Goal: Information Seeking & Learning: Learn about a topic

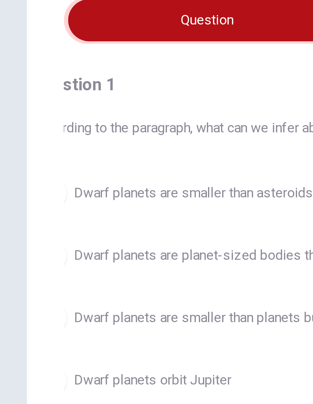
scroll to position [0, 0]
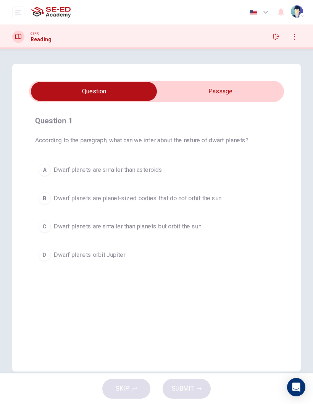
click at [43, 34] on div "CEFR" at bounding box center [41, 33] width 21 height 5
click at [204, 84] on input "checkbox" at bounding box center [94, 91] width 383 height 19
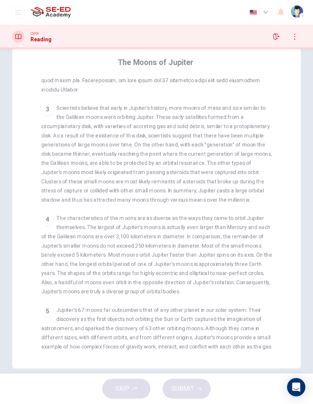
scroll to position [185, 0]
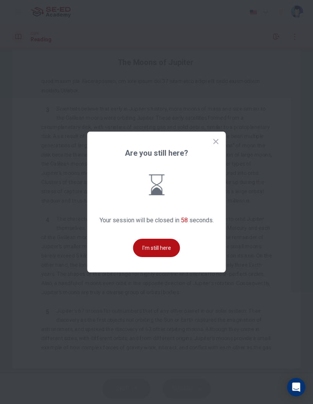
click at [161, 256] on button "I'm still here" at bounding box center [156, 248] width 47 height 18
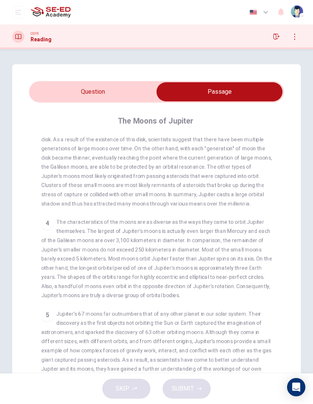
scroll to position [0, 0]
click at [75, 94] on input "checkbox" at bounding box center [219, 91] width 383 height 19
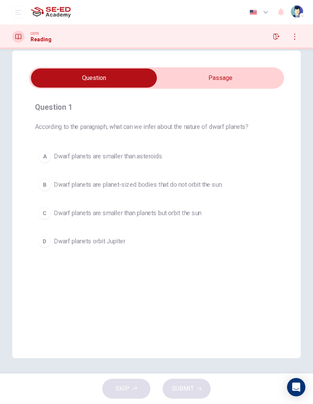
scroll to position [14, 0]
click at [76, 242] on span "Dwarf planets orbit Jupiter" at bounding box center [89, 241] width 71 height 9
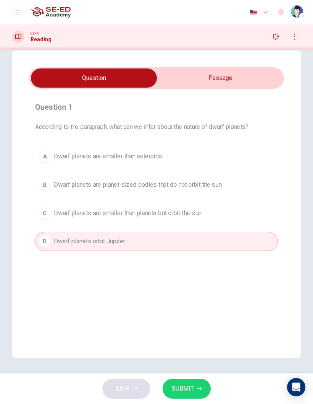
click at [182, 266] on span "SUBMIT" at bounding box center [183, 388] width 22 height 11
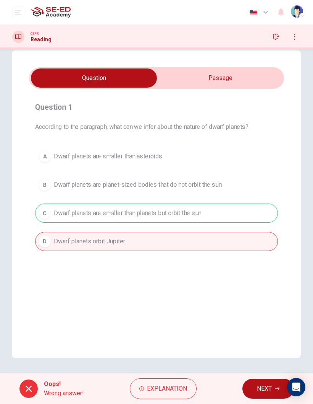
click at [63, 214] on div "A Dwarf planets are smaller than asteroids B Dwarf planets are planet-sized bod…" at bounding box center [156, 199] width 243 height 104
click at [260, 266] on span "NEXT" at bounding box center [264, 388] width 15 height 11
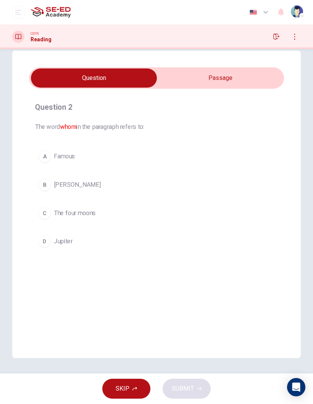
click at [182, 84] on input "checkbox" at bounding box center [94, 77] width 383 height 19
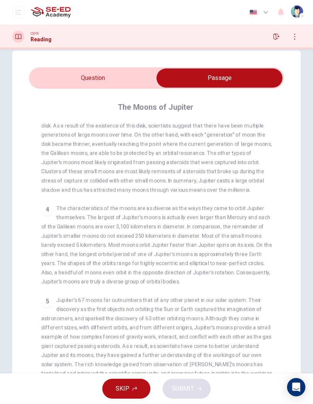
click at [65, 79] on input "checkbox" at bounding box center [219, 77] width 383 height 19
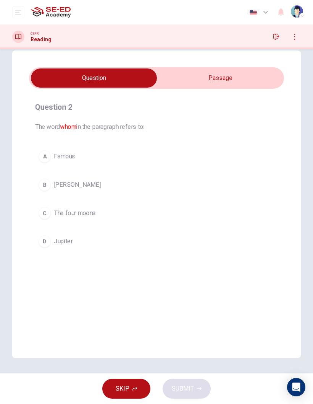
click at [64, 186] on span "[PERSON_NAME]" at bounding box center [77, 184] width 47 height 9
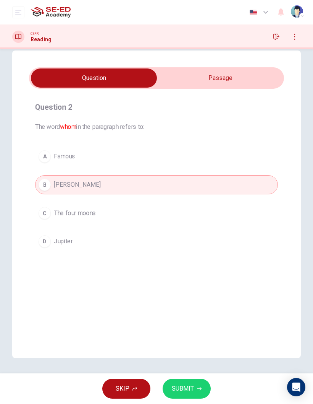
click at [188, 266] on span "SUBMIT" at bounding box center [183, 388] width 22 height 11
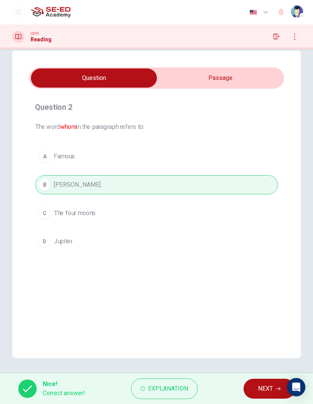
click at [258, 266] on div "Nice! Correct answer! Explanation NEXT" at bounding box center [156, 388] width 313 height 31
click at [265, 266] on button "NEXT" at bounding box center [270, 388] width 52 height 20
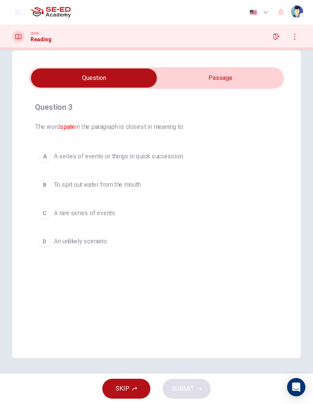
click at [200, 87] on input "checkbox" at bounding box center [94, 77] width 383 height 19
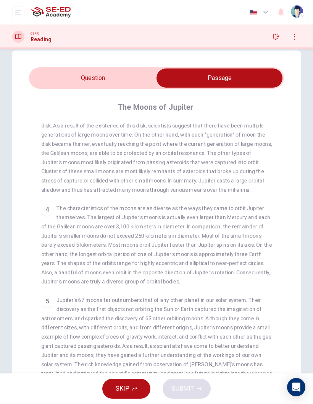
click at [58, 71] on input "checkbox" at bounding box center [219, 77] width 383 height 19
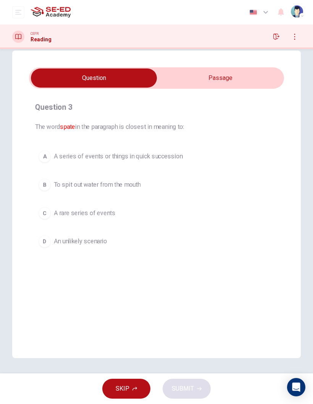
click at [194, 74] on input "checkbox" at bounding box center [94, 77] width 383 height 19
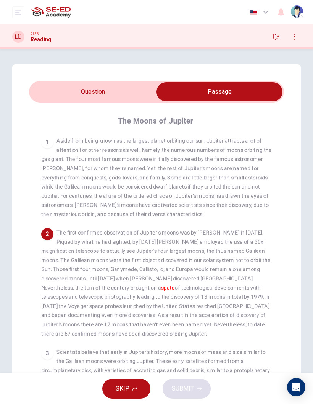
scroll to position [0, 0]
click at [57, 92] on input "checkbox" at bounding box center [219, 91] width 383 height 19
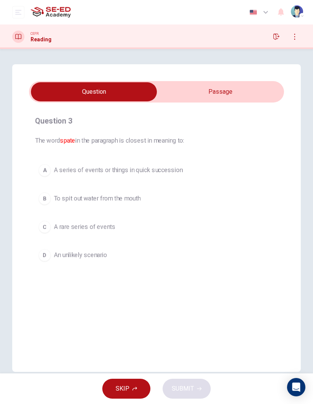
click at [182, 94] on input "checkbox" at bounding box center [94, 91] width 383 height 19
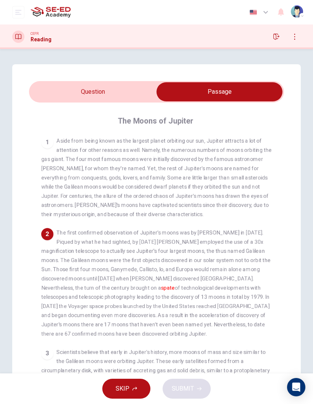
click at [64, 87] on input "checkbox" at bounding box center [219, 91] width 383 height 19
checkbox input "false"
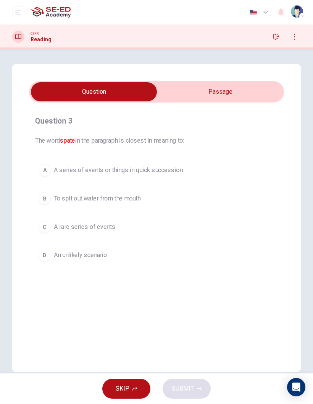
click at [65, 202] on span "To spit out water from the mouth" at bounding box center [97, 198] width 87 height 9
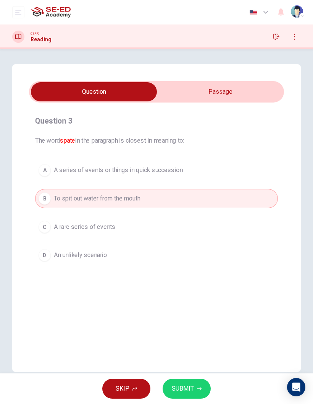
click at [194, 266] on button "SUBMIT" at bounding box center [187, 388] width 48 height 20
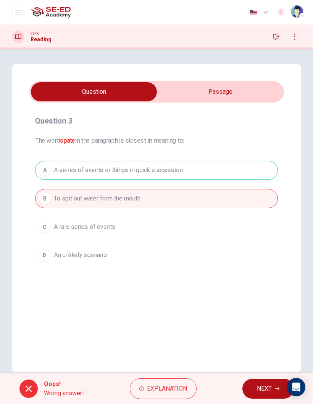
click at [263, 266] on span "NEXT" at bounding box center [264, 388] width 15 height 11
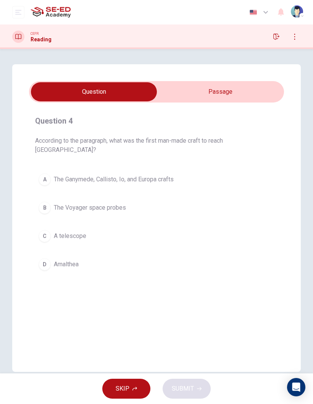
click at [71, 198] on button "B The Voyager space probes" at bounding box center [156, 207] width 243 height 19
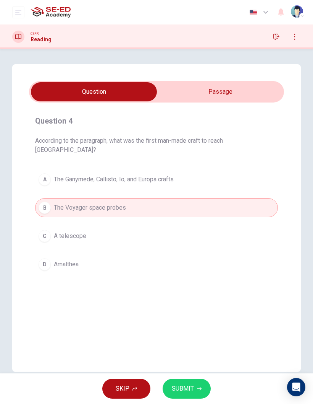
click at [185, 266] on span "SUBMIT" at bounding box center [183, 388] width 22 height 11
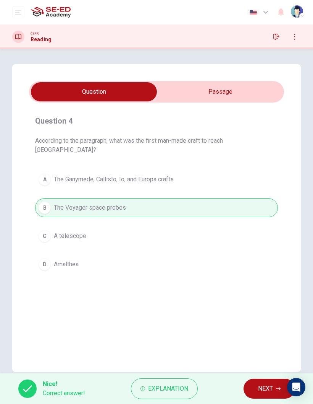
click at [263, 266] on span "NEXT" at bounding box center [265, 388] width 15 height 11
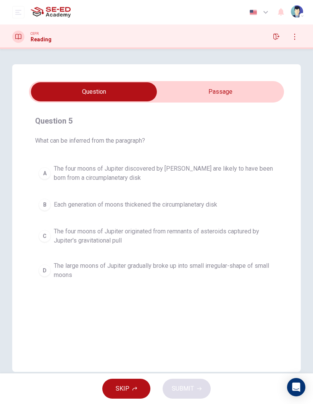
click at [88, 235] on span "The four moons of Jupiter originated from remnants of asteroids captured by Jup…" at bounding box center [164, 236] width 221 height 18
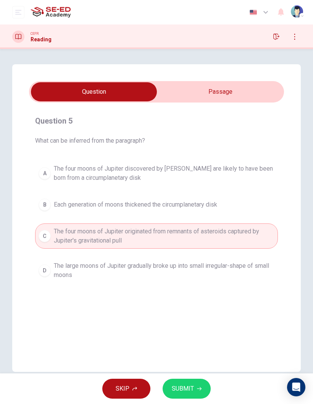
click at [176, 266] on span "SUBMIT" at bounding box center [183, 388] width 22 height 11
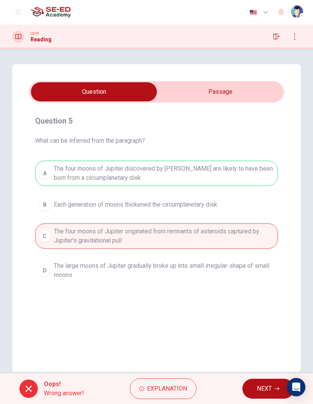
click at [260, 266] on button "NEXT" at bounding box center [269, 388] width 52 height 20
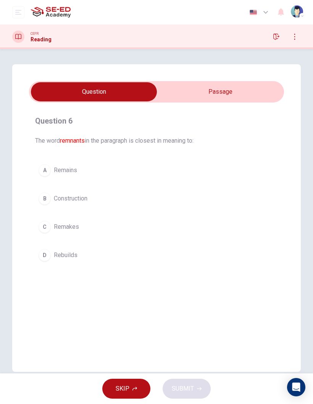
click at [52, 171] on button "A Remains" at bounding box center [156, 170] width 243 height 19
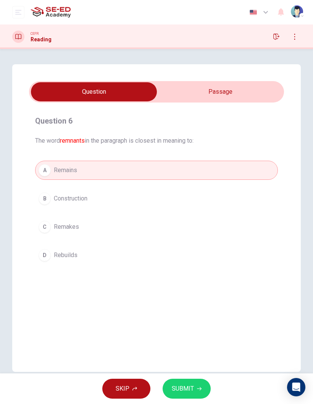
click at [191, 266] on span "SUBMIT" at bounding box center [183, 388] width 22 height 11
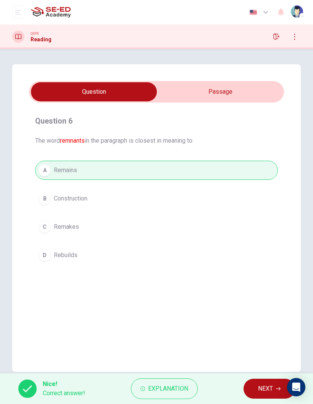
click at [261, 266] on span "NEXT" at bounding box center [265, 388] width 15 height 11
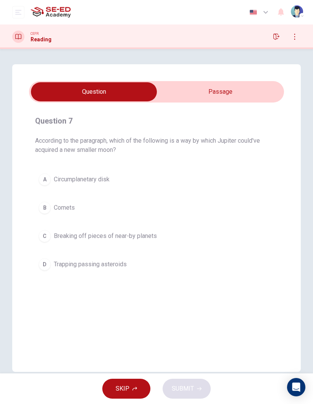
click at [44, 243] on button "C Breaking off pieces of near-by planets" at bounding box center [156, 235] width 243 height 19
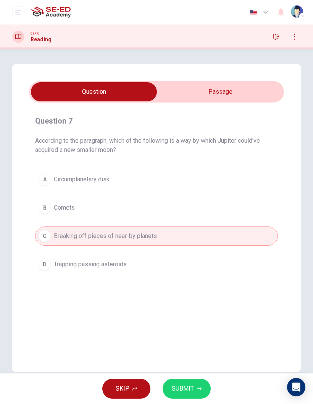
click at [180, 266] on button "SUBMIT" at bounding box center [187, 388] width 48 height 20
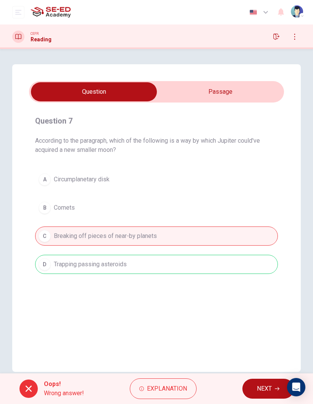
click at [264, 266] on span "NEXT" at bounding box center [264, 388] width 15 height 11
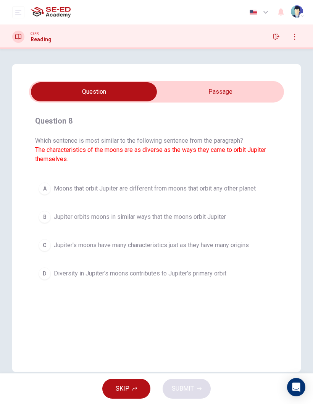
click at [62, 245] on span "Jupiter's moons have many characteristics just as they have many origins" at bounding box center [151, 244] width 195 height 9
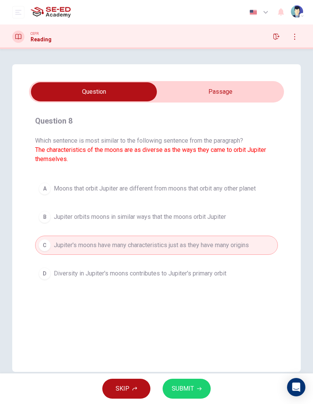
click at [191, 266] on span "SUBMIT" at bounding box center [183, 388] width 22 height 11
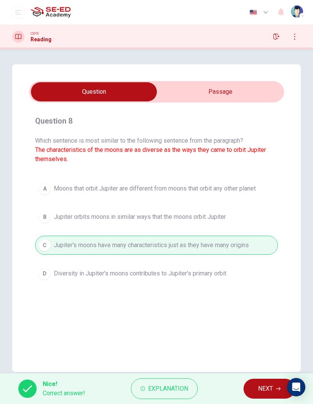
click at [265, 266] on span "NEXT" at bounding box center [265, 388] width 15 height 11
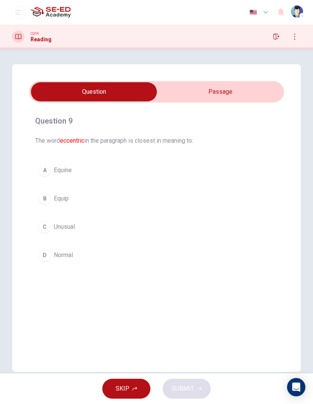
click at [46, 236] on button "C Unusual" at bounding box center [156, 226] width 243 height 19
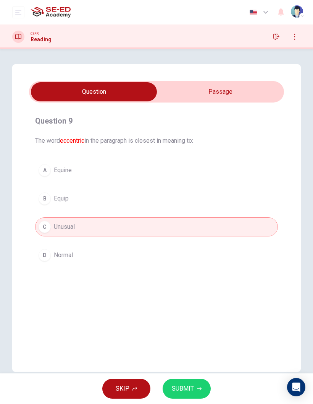
click at [185, 266] on button "SUBMIT" at bounding box center [187, 388] width 48 height 20
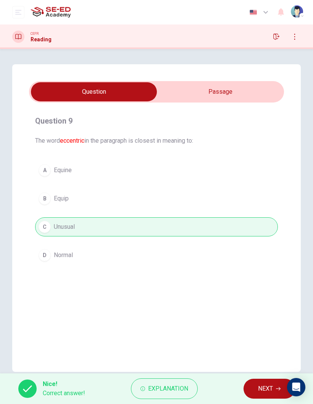
click at [265, 266] on span "NEXT" at bounding box center [265, 388] width 15 height 11
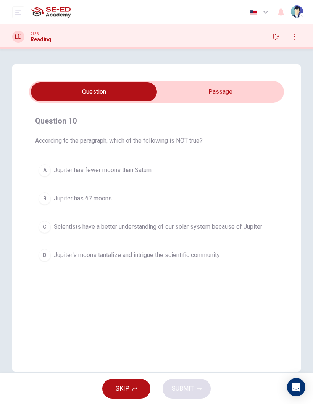
click at [68, 171] on span "Jupiter has fewer moons than Saturn" at bounding box center [103, 170] width 98 height 9
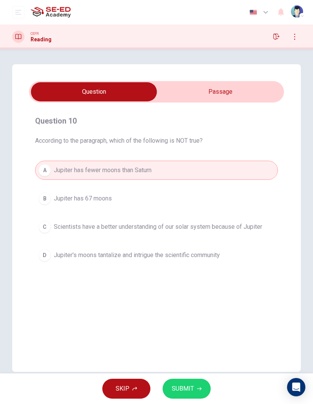
click at [190, 266] on span "SUBMIT" at bounding box center [183, 388] width 22 height 11
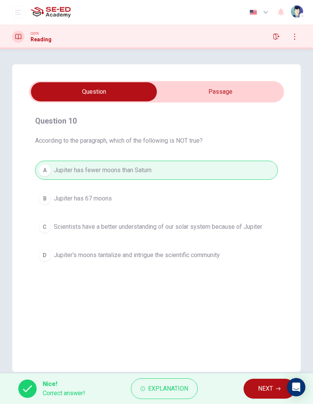
click at [265, 266] on span "NEXT" at bounding box center [265, 388] width 15 height 11
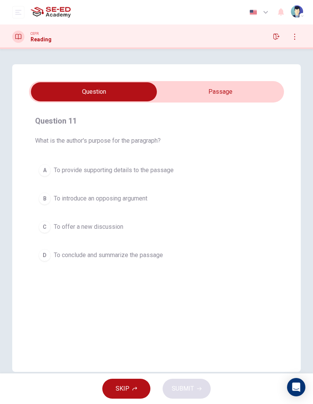
click at [84, 174] on span "To provide supporting details to the passage" at bounding box center [114, 170] width 120 height 9
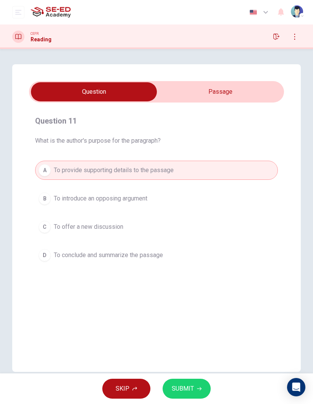
click at [184, 266] on span "SUBMIT" at bounding box center [183, 388] width 22 height 11
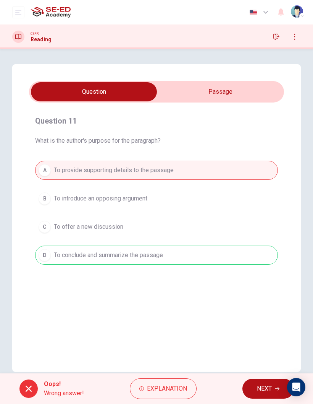
click at [258, 266] on span "NEXT" at bounding box center [264, 388] width 15 height 11
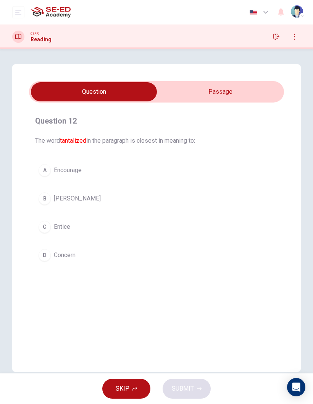
click at [47, 230] on div "C" at bounding box center [45, 227] width 12 height 12
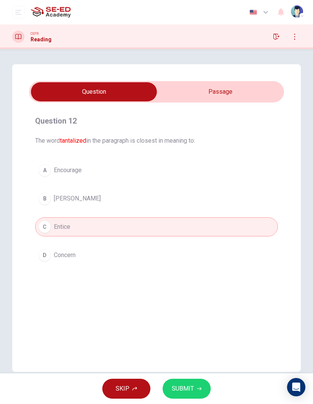
click at [199, 266] on button "SUBMIT" at bounding box center [187, 388] width 48 height 20
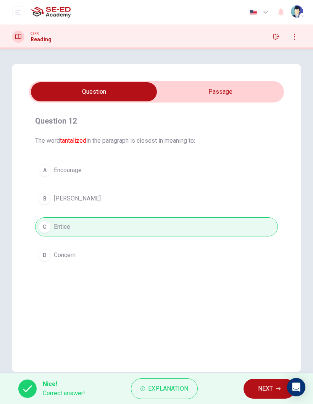
click at [269, 266] on button "NEXT" at bounding box center [270, 388] width 52 height 20
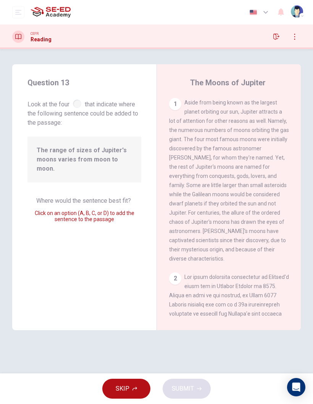
scroll to position [557, 0]
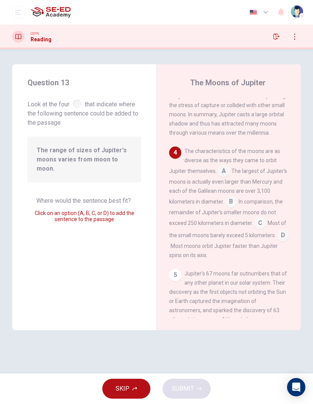
click at [224, 166] on input at bounding box center [224, 172] width 12 height 12
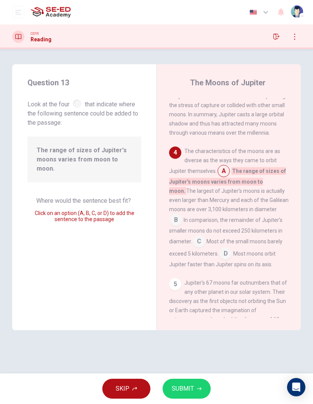
click at [183, 266] on span "SUBMIT" at bounding box center [183, 388] width 22 height 11
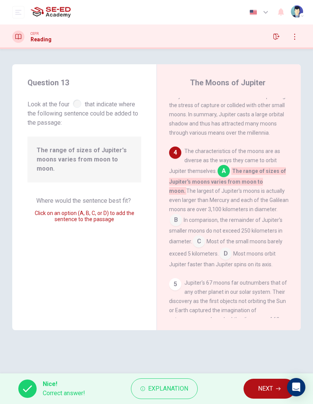
click at [269, 266] on span "NEXT" at bounding box center [265, 388] width 15 height 11
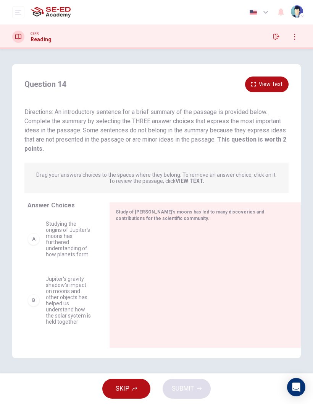
click at [29, 266] on div "B [PERSON_NAME]'s gravity shadow's impact on moons and other objects has helped…" at bounding box center [60, 300] width 64 height 49
click at [36, 266] on div "B" at bounding box center [34, 300] width 12 height 12
click at [39, 266] on div "B" at bounding box center [34, 300] width 12 height 12
click at [65, 266] on span "Jupiter's gravity shadow's impact on moons and other objects has helped us unde…" at bounding box center [68, 300] width 45 height 49
click at [35, 232] on div "A Studying the origins of Jupiter's moons has furthered understanding of how pl…" at bounding box center [60, 239] width 64 height 37
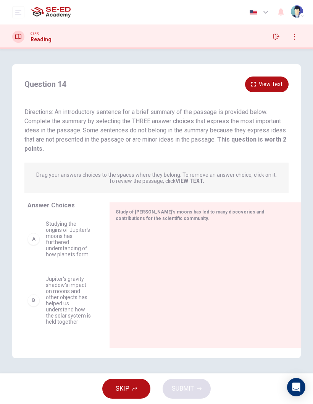
click at [34, 243] on div "A" at bounding box center [34, 239] width 12 height 12
click at [68, 240] on span "Studying the origins of Jupiter's moons has furthered understanding of how plan…" at bounding box center [68, 239] width 45 height 37
click at [71, 266] on span "Jupiter's gravity shadow's impact on moons and other objects has helped us unde…" at bounding box center [68, 300] width 45 height 49
click at [162, 217] on div "Study of [PERSON_NAME]'s moons has led to many discoveries and contributions fo…" at bounding box center [201, 214] width 170 height 13
click at [193, 217] on div "Study of [PERSON_NAME]'s moons has led to many discoveries and contributions fo…" at bounding box center [201, 214] width 170 height 13
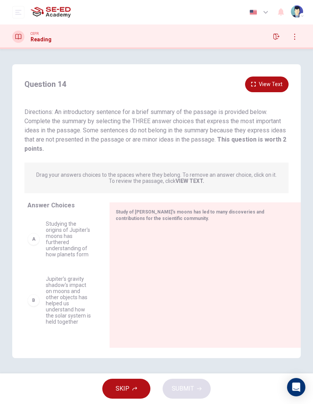
click at [220, 175] on p "Drag your answers choices to the spaces where they belong. To remove an answer …" at bounding box center [156, 178] width 241 height 12
click at [266, 83] on button "View Text" at bounding box center [267, 84] width 44 height 16
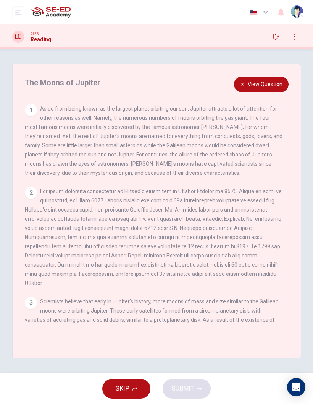
click at [270, 80] on button "View Question" at bounding box center [261, 84] width 55 height 16
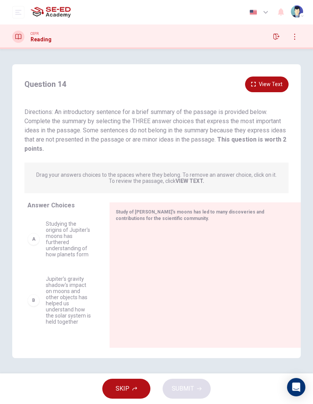
click at [115, 266] on div at bounding box center [202, 278] width 185 height 102
click at [67, 243] on span "Studying the origins of Jupiter's moons has furthered understanding of how plan…" at bounding box center [68, 239] width 45 height 37
click at [54, 266] on span "Jupiter's gravity shadow's impact on moons and other objects has helped us unde…" at bounding box center [68, 300] width 45 height 49
click at [50, 266] on span "Jupiter's gravity shadow's impact on moons and other objects has helped us unde…" at bounding box center [68, 300] width 45 height 49
click at [30, 266] on div "B" at bounding box center [34, 300] width 12 height 12
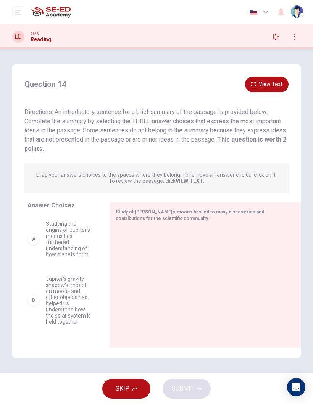
click at [29, 266] on div "B" at bounding box center [34, 300] width 12 height 12
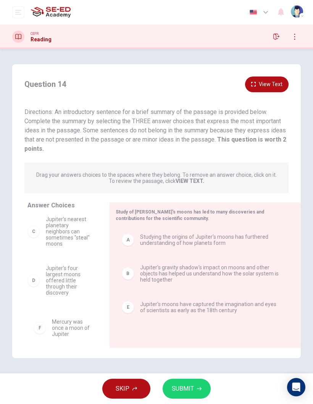
scroll to position [5, 0]
click at [196, 266] on button "SUBMIT" at bounding box center [187, 388] width 48 height 20
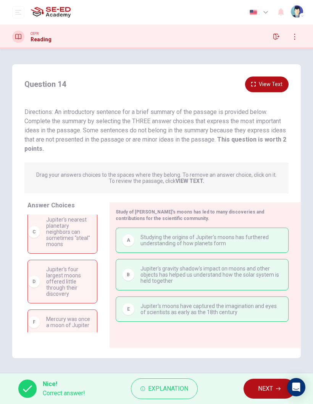
click at [261, 266] on span "NEXT" at bounding box center [265, 388] width 15 height 11
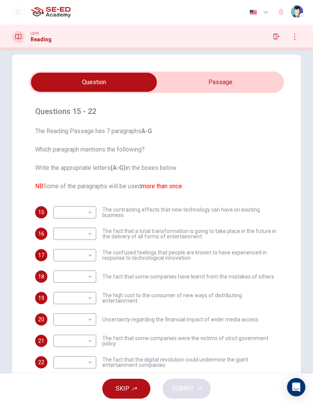
scroll to position [2, 0]
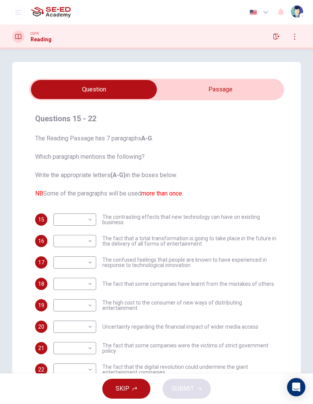
click at [244, 86] on input "checkbox" at bounding box center [94, 89] width 383 height 19
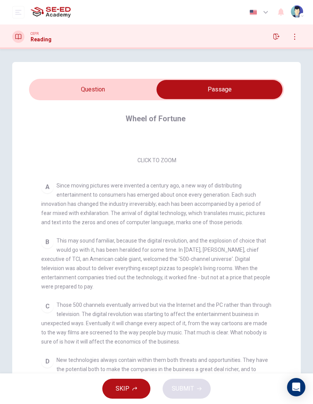
scroll to position [114, 0]
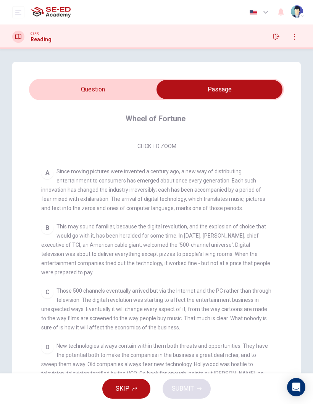
click at [73, 174] on span "Since moving pictures were invented a century ago, a new way of distributing en…" at bounding box center [153, 189] width 224 height 43
click at [91, 200] on span "Since moving pictures were invented a century ago, a new way of distributing en…" at bounding box center [153, 189] width 224 height 43
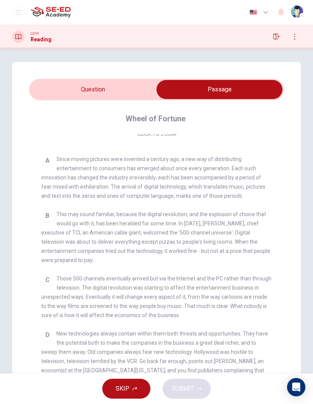
scroll to position [127, 0]
click at [72, 105] on div "Wheel of Fortune CLICK TO ZOOM Click to Zoom A Since moving pictures were inven…" at bounding box center [156, 260] width 255 height 320
click at [59, 89] on input "checkbox" at bounding box center [219, 89] width 383 height 19
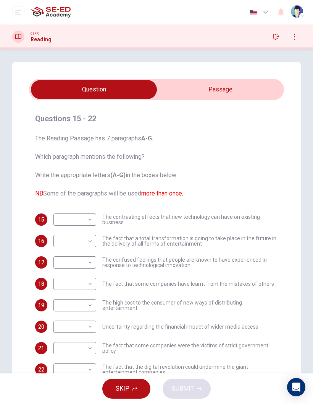
click at [88, 223] on body "This site uses cookies, as explained in our Privacy Policy . If you agree to th…" at bounding box center [156, 202] width 313 height 404
click at [219, 202] on div at bounding box center [156, 202] width 313 height 404
click at [203, 86] on input "checkbox" at bounding box center [94, 89] width 383 height 19
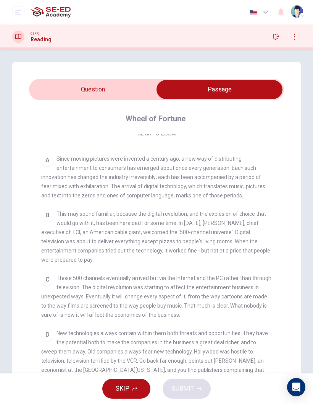
click at [82, 91] on input "checkbox" at bounding box center [219, 89] width 383 height 19
checkbox input "false"
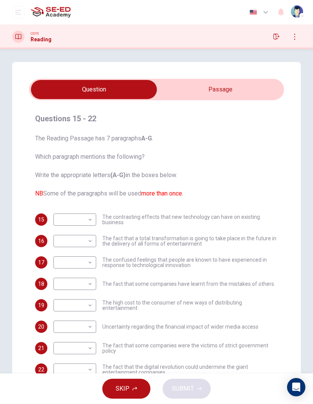
click at [88, 215] on body "This site uses cookies, as explained in our Privacy Policy . If you agree to th…" at bounding box center [156, 202] width 313 height 404
click at [63, 231] on li "A" at bounding box center [75, 232] width 43 height 12
type input "A"
click at [185, 94] on input "checkbox" at bounding box center [94, 89] width 383 height 19
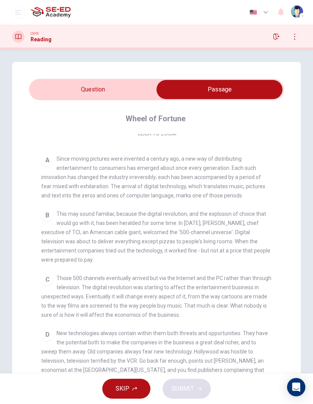
click at [70, 92] on input "checkbox" at bounding box center [219, 89] width 383 height 19
checkbox input "false"
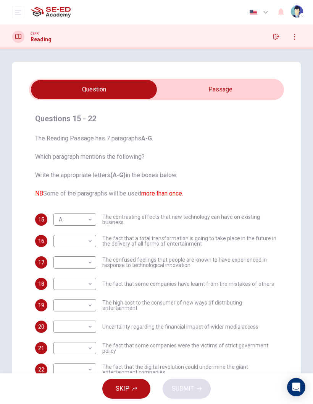
click at [74, 244] on body "This site uses cookies, as explained in our Privacy Policy . If you agree to th…" at bounding box center [156, 202] width 313 height 404
click at [60, 265] on li "B" at bounding box center [75, 265] width 43 height 12
type input "B"
click at [185, 88] on input "checkbox" at bounding box center [94, 89] width 383 height 19
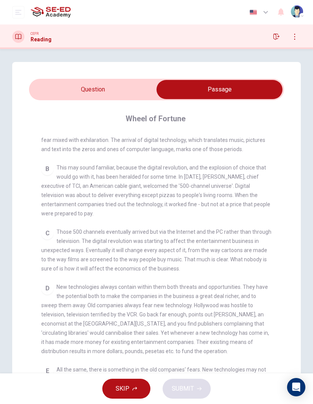
scroll to position [174, 0]
click at [75, 88] on input "checkbox" at bounding box center [219, 89] width 383 height 19
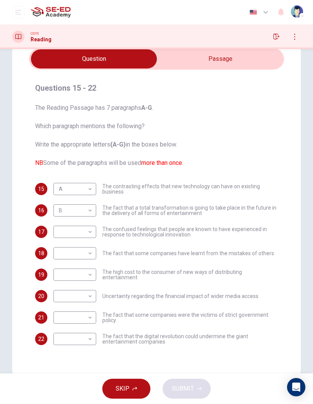
scroll to position [35, 0]
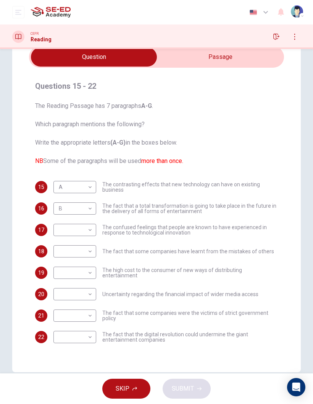
click at [203, 58] on input "checkbox" at bounding box center [94, 56] width 383 height 19
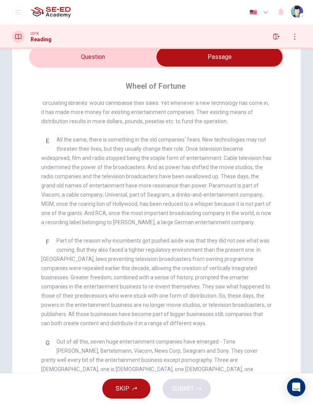
scroll to position [370, 0]
click at [117, 57] on input "checkbox" at bounding box center [219, 56] width 383 height 19
checkbox input "false"
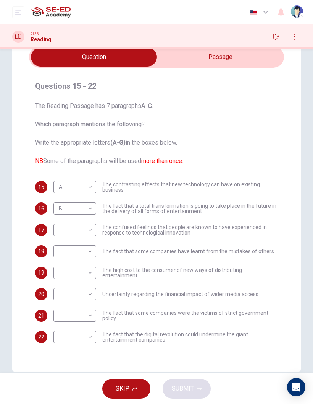
click at [83, 237] on body "This site uses cookies, as explained in our Privacy Policy . If you agree to th…" at bounding box center [156, 202] width 313 height 404
click at [71, 266] on li "E" at bounding box center [75, 291] width 43 height 12
type input "E"
click at [250, 55] on input "checkbox" at bounding box center [94, 56] width 383 height 19
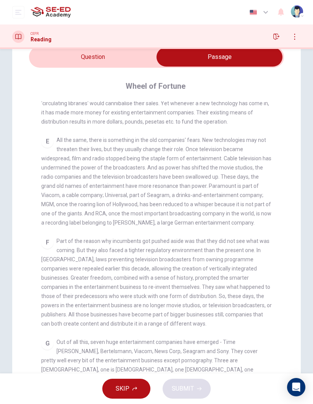
click at [132, 61] on input "checkbox" at bounding box center [219, 56] width 383 height 19
checkbox input "false"
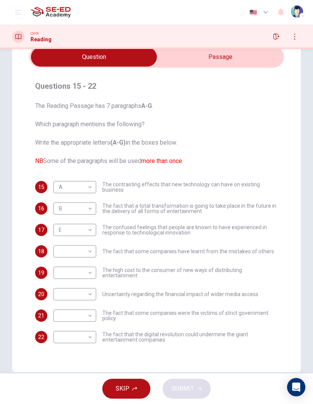
click at [92, 246] on body "This site uses cookies, as explained in our Privacy Policy . If you agree to th…" at bounding box center [156, 202] width 313 height 404
click at [71, 266] on li "F" at bounding box center [75, 324] width 43 height 12
type input "F"
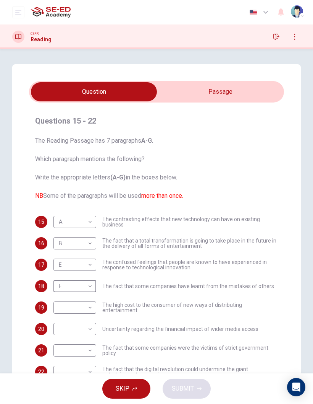
scroll to position [0, 0]
click at [229, 89] on input "checkbox" at bounding box center [94, 91] width 383 height 19
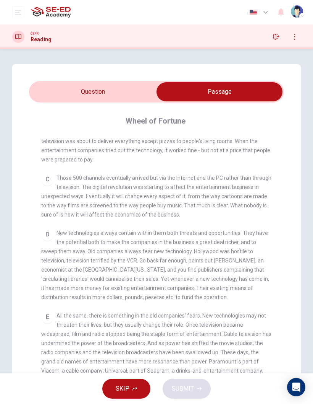
scroll to position [229, 0]
click at [115, 97] on input "checkbox" at bounding box center [219, 91] width 383 height 19
checkbox input "false"
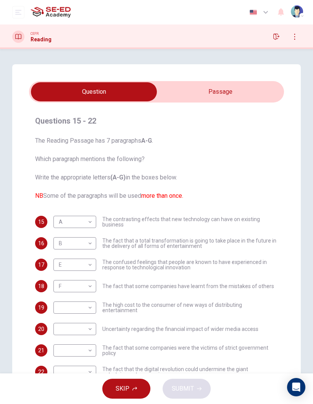
click at [89, 266] on body "This site uses cookies, as explained in our Privacy Policy . If you agree to th…" at bounding box center [156, 202] width 313 height 404
click at [78, 266] on li "C" at bounding box center [75, 342] width 43 height 12
type input "C"
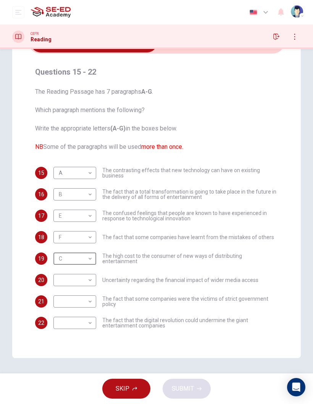
scroll to position [49, 0]
click at [84, 266] on body "This site uses cookies, as explained in our Privacy Policy . If you agree to th…" at bounding box center [156, 202] width 313 height 404
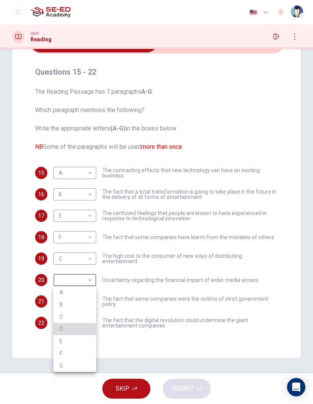
click at [71, 266] on li "D" at bounding box center [75, 329] width 43 height 12
type input "D"
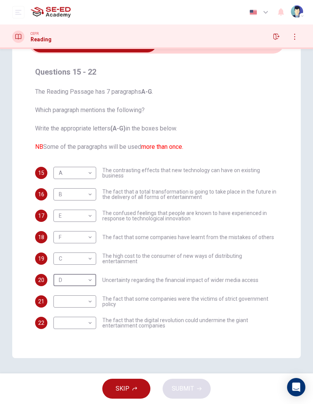
click at [90, 266] on body "This site uses cookies, as explained in our Privacy Policy . If you agree to th…" at bounding box center [156, 202] width 313 height 404
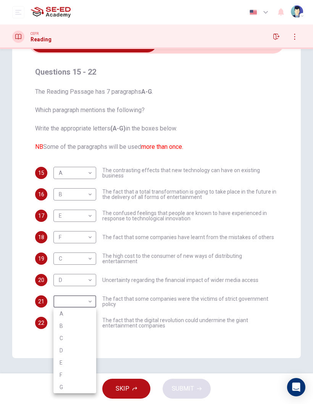
click at [72, 266] on li "G" at bounding box center [75, 387] width 43 height 12
type input "G"
click at [90, 266] on body "This site uses cookies, as explained in our Privacy Policy . If you agree to th…" at bounding box center [156, 202] width 313 height 404
click at [74, 266] on li "G" at bounding box center [75, 391] width 43 height 12
type input "G"
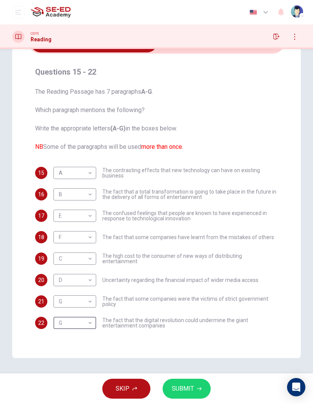
click at [195, 266] on button "SUBMIT" at bounding box center [187, 388] width 48 height 20
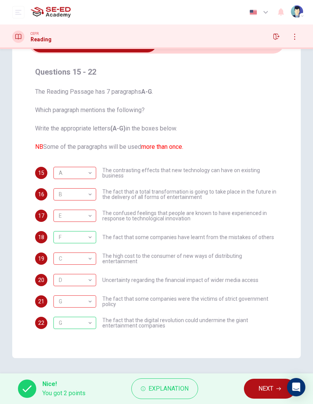
click at [270, 266] on span "NEXT" at bounding box center [266, 388] width 15 height 11
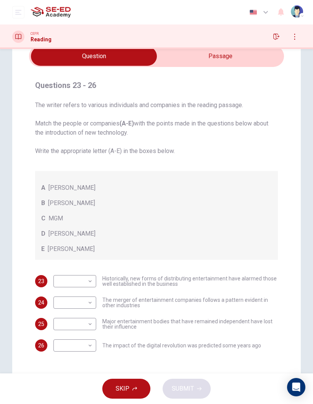
scroll to position [35, 0]
click at [224, 65] on input "checkbox" at bounding box center [94, 56] width 383 height 19
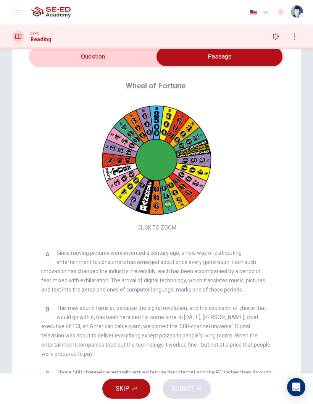
scroll to position [0, 0]
click at [130, 52] on input "checkbox" at bounding box center [219, 56] width 383 height 19
checkbox input "false"
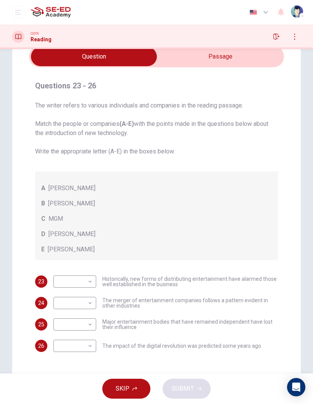
click at [89, 266] on body "This site uses cookies, as explained in our Privacy Policy . If you agree to th…" at bounding box center [156, 202] width 313 height 404
click at [84, 266] on li "A" at bounding box center [75, 293] width 43 height 12
click at [91, 266] on body "This site uses cookies, as explained in our Privacy Policy . If you agree to th…" at bounding box center [156, 202] width 313 height 404
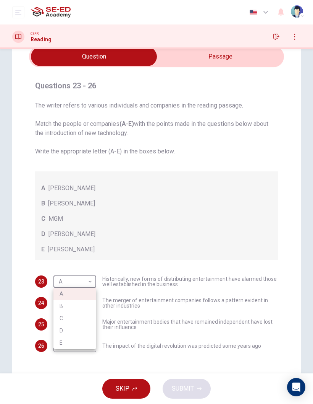
click at [79, 266] on li "C" at bounding box center [75, 318] width 43 height 12
type input "C"
click at [89, 266] on body "This site uses cookies, as explained in our Privacy Policy . If you agree to th…" at bounding box center [156, 202] width 313 height 404
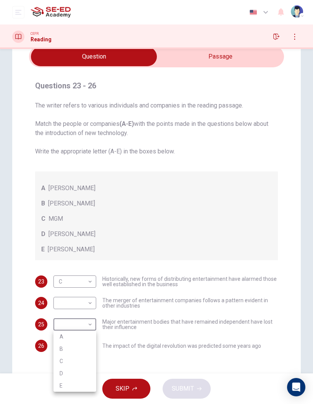
click at [78, 266] on li "D" at bounding box center [75, 373] width 43 height 12
type input "D"
click at [87, 266] on body "This site uses cookies, as explained in our Privacy Policy . If you agree to th…" at bounding box center [156, 202] width 313 height 404
click at [83, 266] on li "B" at bounding box center [75, 327] width 43 height 12
type input "B"
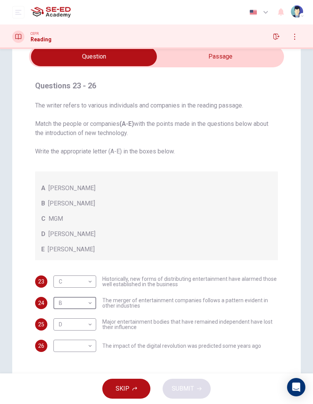
click at [84, 266] on body "This site uses cookies, as explained in our Privacy Policy . If you agree to th…" at bounding box center [156, 202] width 313 height 404
click at [74, 266] on li "E" at bounding box center [75, 391] width 43 height 12
type input "E"
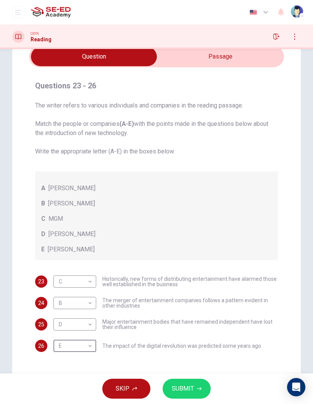
click at [199, 266] on icon "button" at bounding box center [199, 388] width 5 height 5
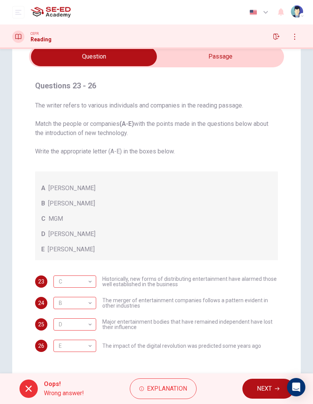
click at [184, 266] on span "Explanation" at bounding box center [167, 388] width 40 height 11
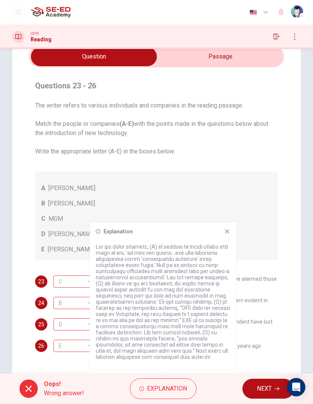
click at [267, 266] on span "NEXT" at bounding box center [264, 388] width 15 height 11
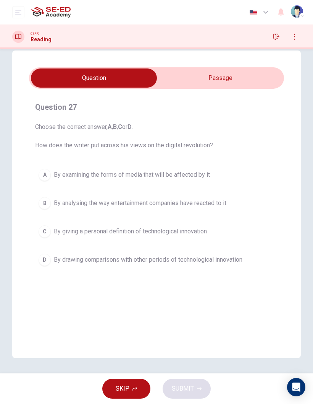
click at [179, 207] on span "By analysing the way entertainment companies have reacted to it" at bounding box center [140, 202] width 173 height 9
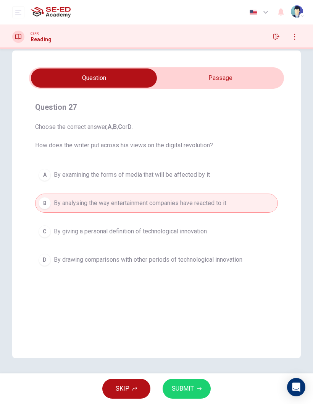
click at [192, 266] on span "SUBMIT" at bounding box center [183, 388] width 22 height 11
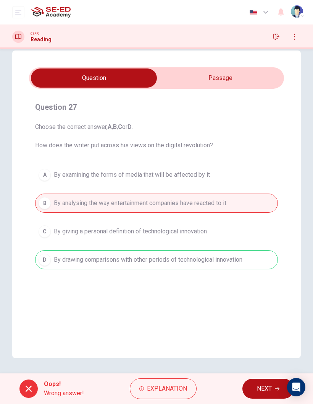
click at [255, 266] on button "NEXT" at bounding box center [269, 388] width 52 height 20
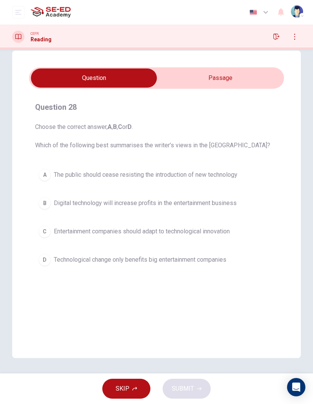
click at [204, 254] on button "D Technological change only benefits big entertainment companies" at bounding box center [156, 259] width 243 height 19
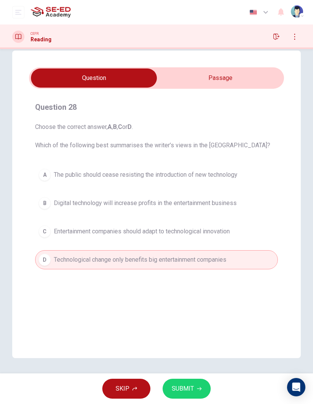
click at [184, 266] on button "SUBMIT" at bounding box center [187, 388] width 48 height 20
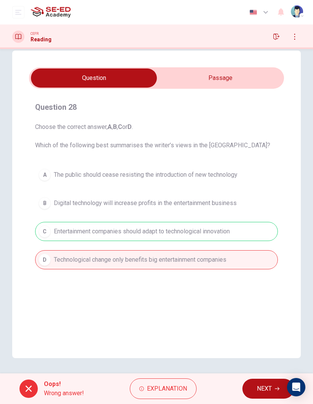
click at [253, 266] on button "NEXT" at bounding box center [269, 388] width 52 height 20
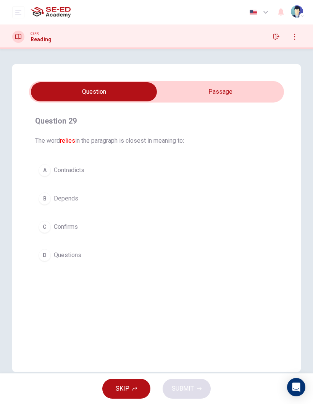
click at [70, 229] on span "Confirms" at bounding box center [66, 226] width 24 height 9
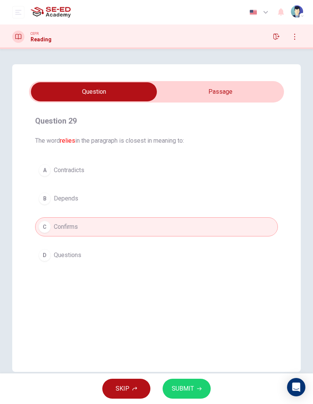
click at [197, 266] on icon "button" at bounding box center [199, 388] width 5 height 5
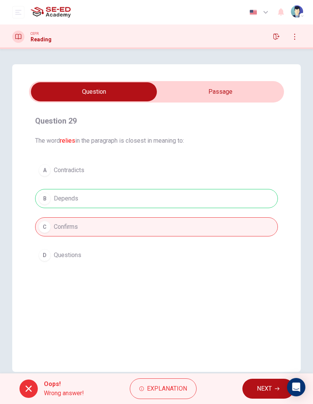
click at [265, 266] on span "NEXT" at bounding box center [264, 388] width 15 height 11
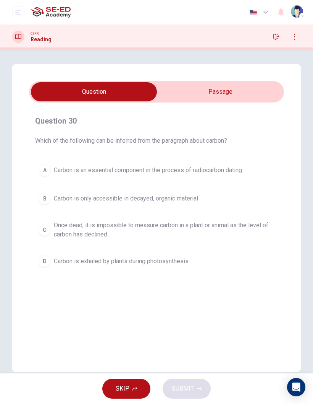
click at [276, 36] on icon "button" at bounding box center [277, 37] width 6 height 6
